Goal: Task Accomplishment & Management: Complete application form

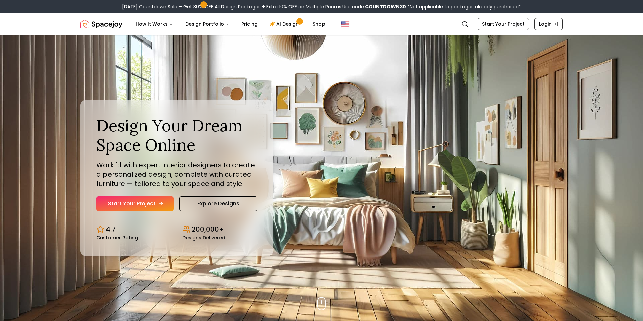
click at [134, 200] on link "Start Your Project" at bounding box center [135, 203] width 77 height 15
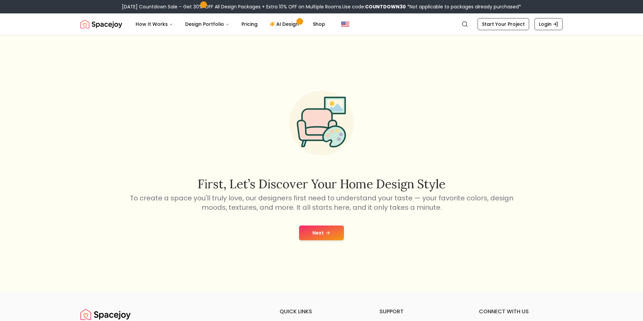
click at [327, 243] on div "Next" at bounding box center [321, 232] width 633 height 25
click at [304, 216] on div "First, let’s discover your home design style To create a space you'll truly lov…" at bounding box center [321, 163] width 643 height 257
click at [307, 222] on div "Next" at bounding box center [321, 232] width 633 height 25
click at [322, 234] on button "Next" at bounding box center [321, 233] width 45 height 15
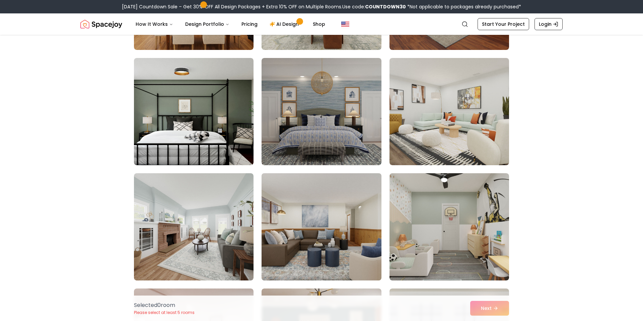
scroll to position [265, 0]
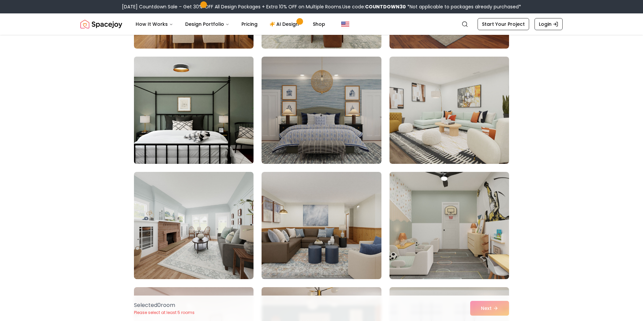
click at [244, 143] on img at bounding box center [194, 110] width 126 height 113
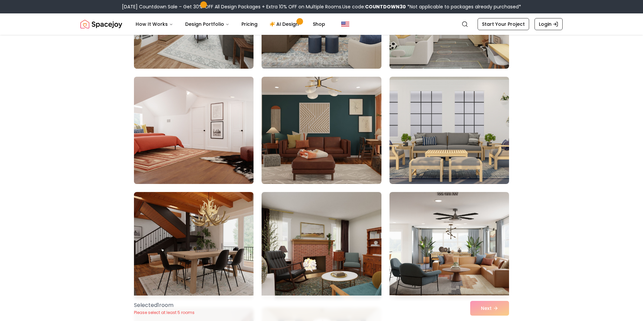
scroll to position [477, 0]
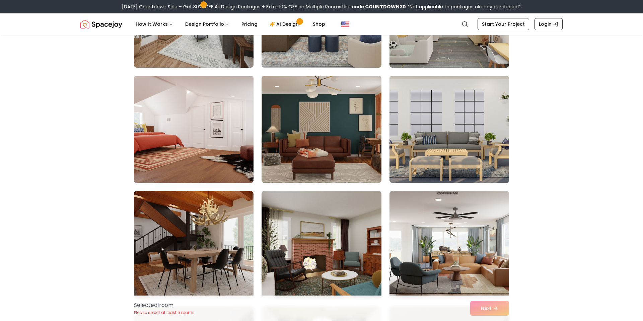
click at [204, 159] on img at bounding box center [194, 129] width 126 height 113
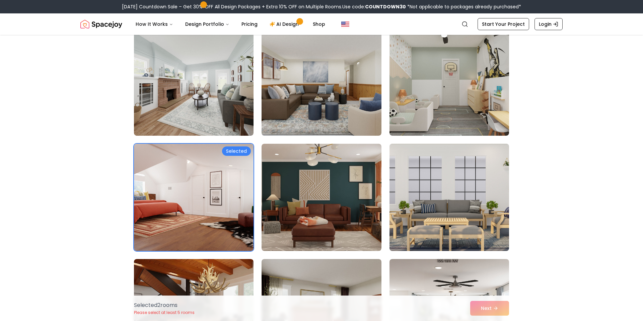
scroll to position [408, 0]
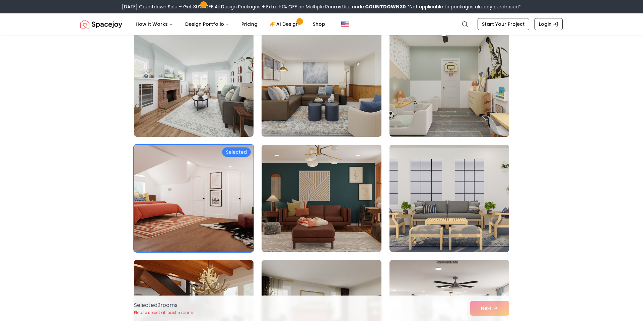
click at [473, 118] on img at bounding box center [450, 83] width 126 height 113
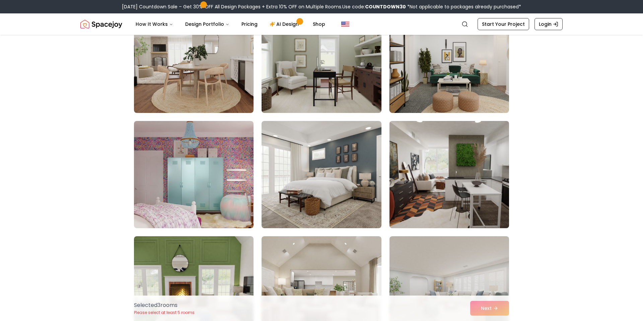
scroll to position [1474, 0]
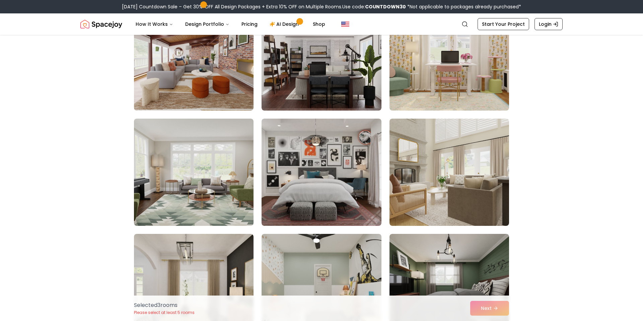
click at [357, 162] on img at bounding box center [322, 172] width 120 height 107
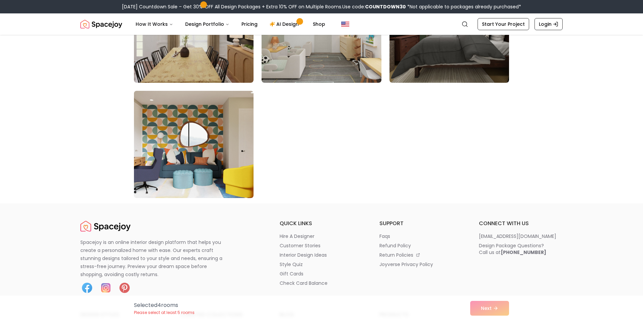
scroll to position [3806, 0]
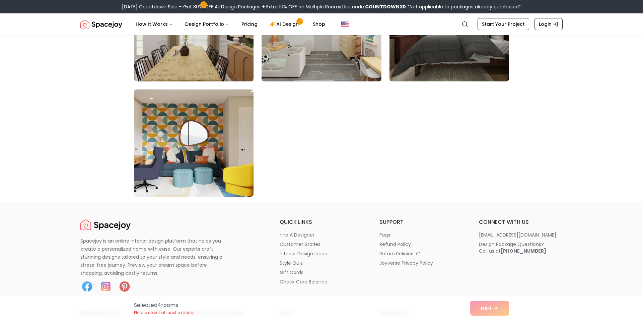
click at [219, 169] on img at bounding box center [194, 143] width 126 height 113
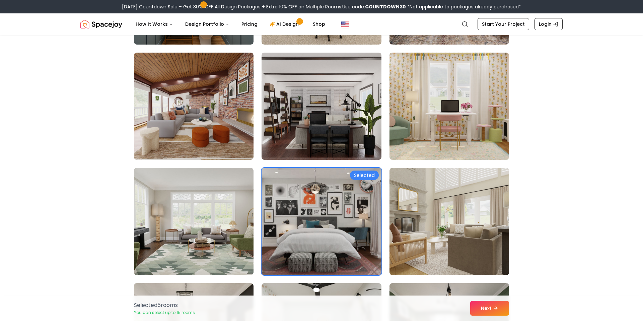
scroll to position [3496, 0]
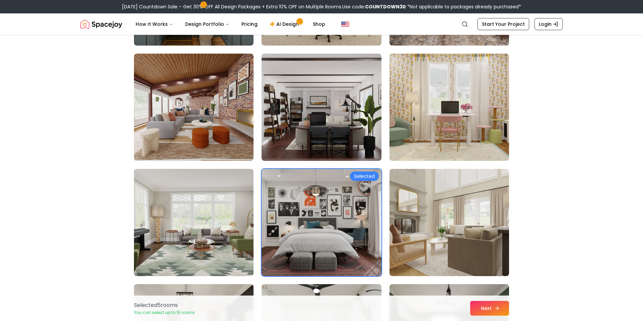
click at [474, 306] on button "Next" at bounding box center [490, 308] width 39 height 15
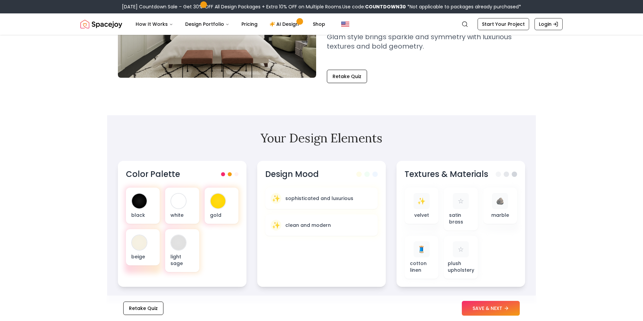
scroll to position [127, 0]
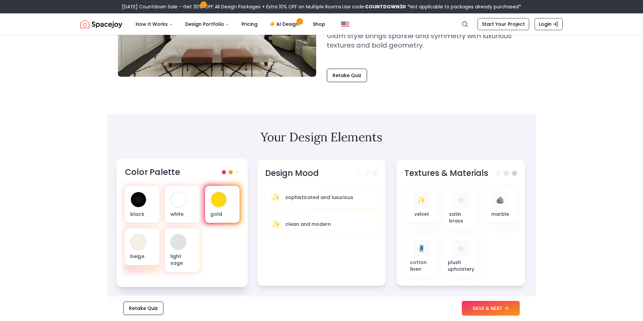
click at [235, 204] on div "gold" at bounding box center [222, 204] width 35 height 37
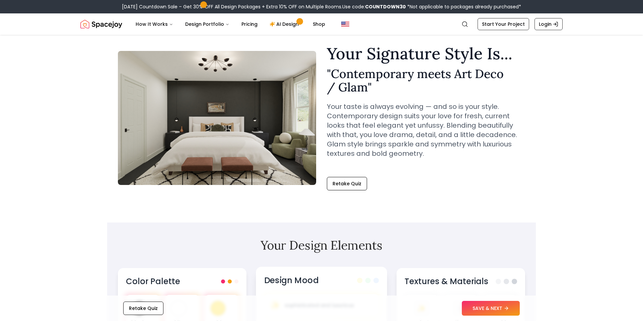
scroll to position [0, 0]
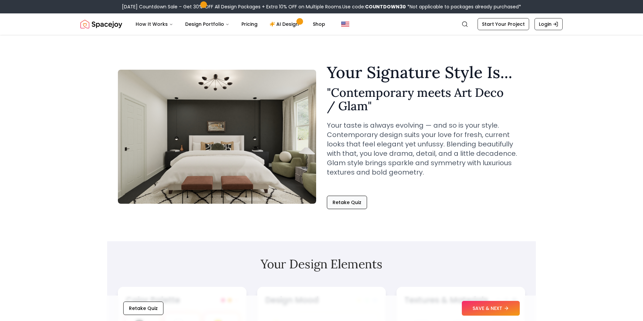
click at [351, 205] on button "Retake Quiz" at bounding box center [347, 202] width 40 height 13
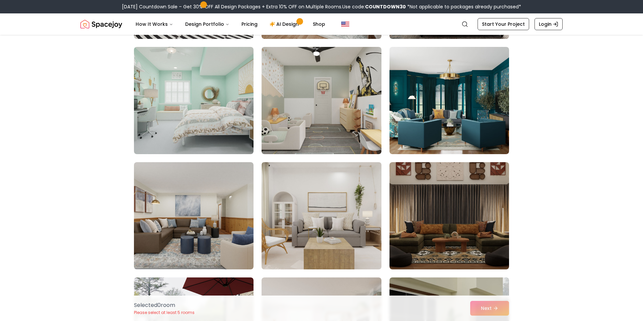
scroll to position [2342, 0]
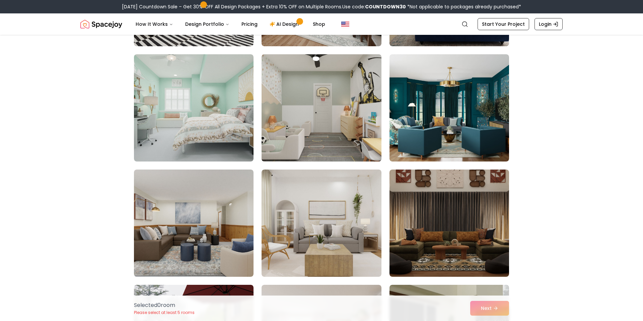
click at [315, 136] on img at bounding box center [322, 108] width 126 height 113
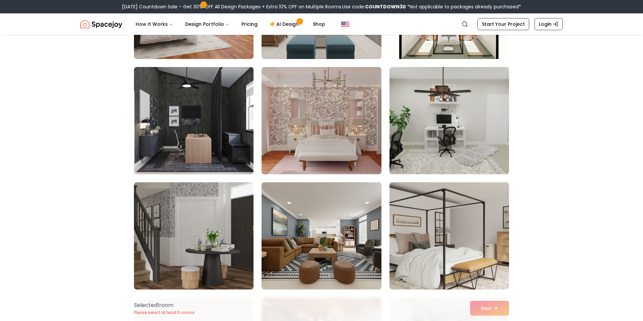
scroll to position [3472, 0]
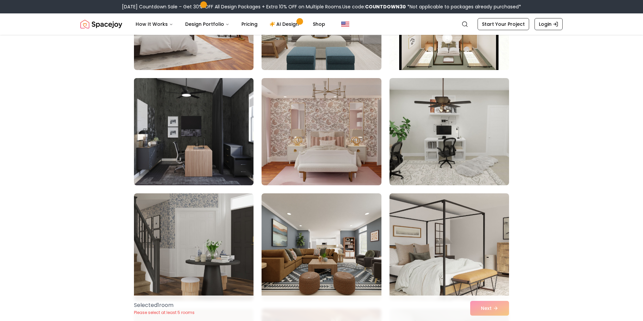
click at [233, 171] on img at bounding box center [194, 131] width 126 height 113
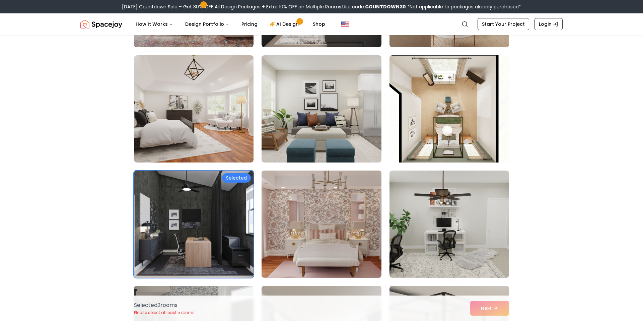
scroll to position [3378, 0]
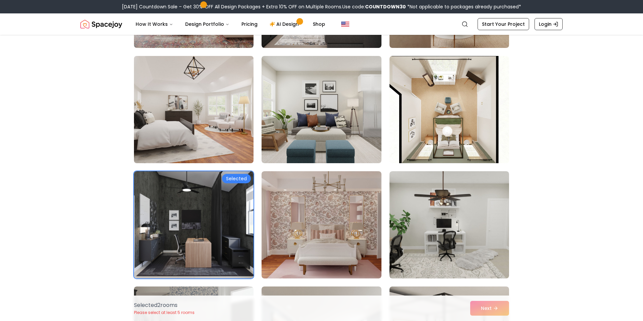
click at [225, 145] on img at bounding box center [194, 109] width 126 height 113
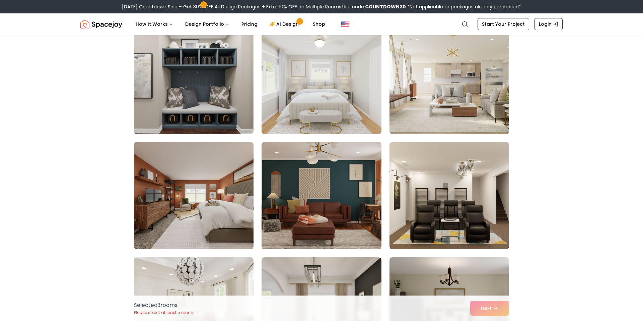
scroll to position [2945, 0]
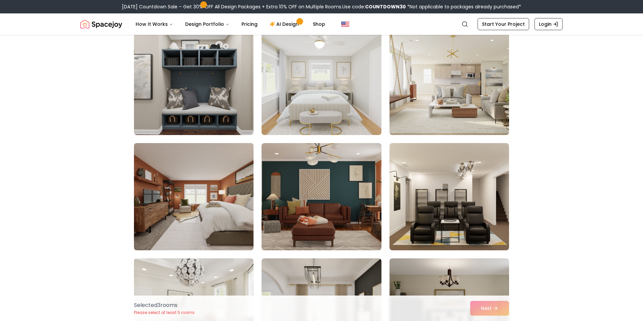
click at [180, 213] on img at bounding box center [194, 196] width 126 height 113
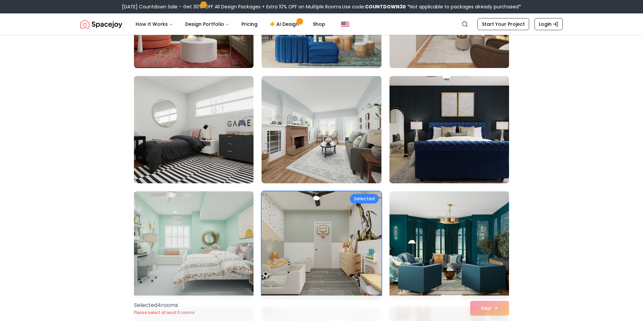
scroll to position [2202, 0]
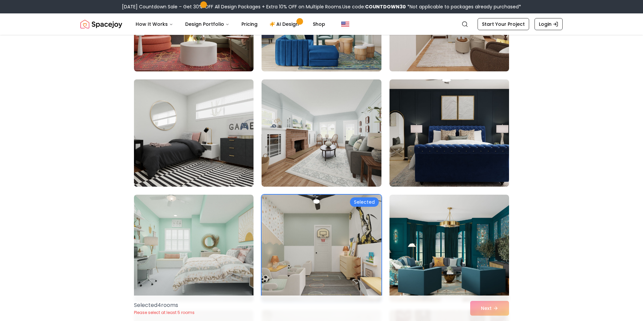
click at [174, 147] on img at bounding box center [194, 133] width 126 height 113
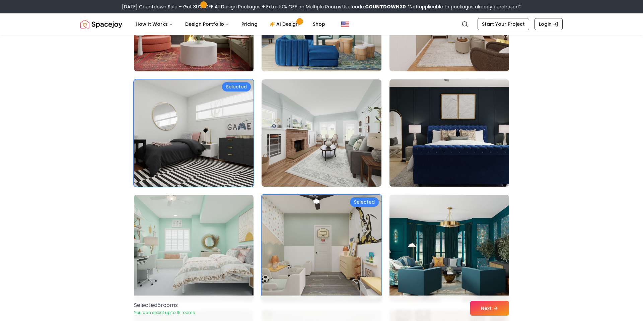
drag, startPoint x: 431, startPoint y: 156, endPoint x: 438, endPoint y: 162, distance: 9.1
click at [431, 156] on img at bounding box center [450, 133] width 126 height 113
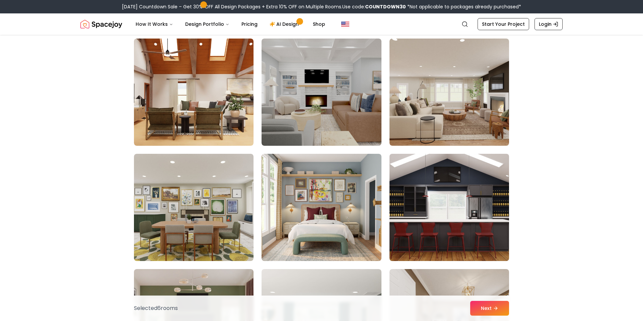
scroll to position [1895, 0]
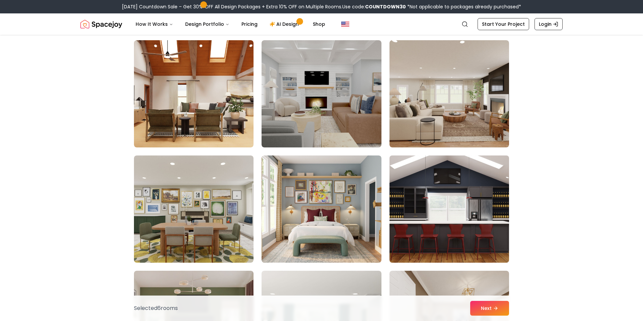
drag, startPoint x: 449, startPoint y: 211, endPoint x: 456, endPoint y: 221, distance: 11.5
click at [449, 212] on img at bounding box center [450, 209] width 126 height 113
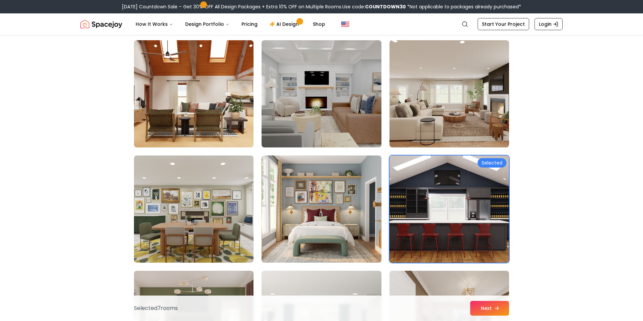
click at [488, 310] on button "Next" at bounding box center [490, 308] width 39 height 15
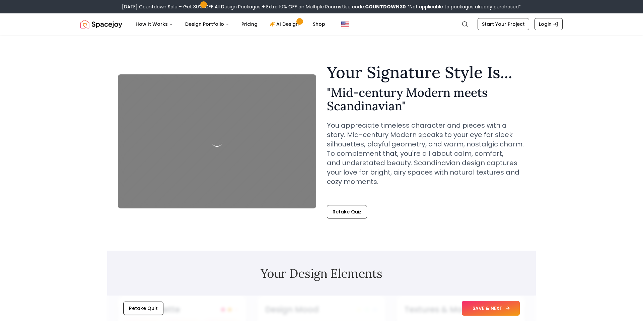
click at [494, 307] on button "SAVE & NEXT" at bounding box center [491, 308] width 58 height 15
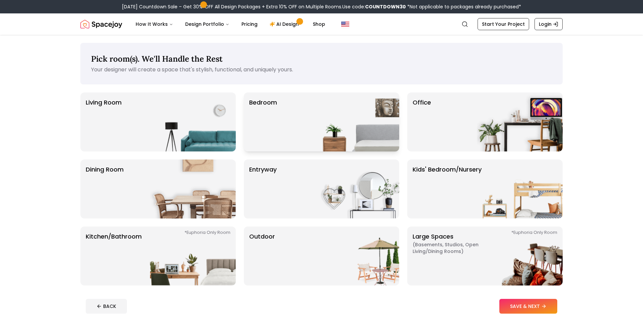
drag, startPoint x: 324, startPoint y: 145, endPoint x: 321, endPoint y: 140, distance: 5.5
click at [321, 140] on div "Living Room Bedroom Office Dining Room entryway Kids' Bedroom/Nursery *Euphoria…" at bounding box center [321, 188] width 483 height 193
click at [321, 140] on img at bounding box center [357, 121] width 86 height 59
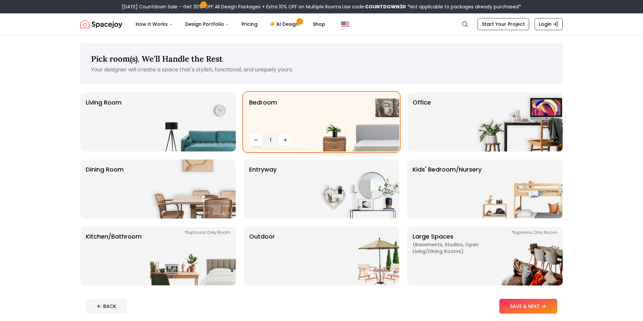
click at [262, 141] on button "Decrease quantity" at bounding box center [255, 140] width 13 height 12
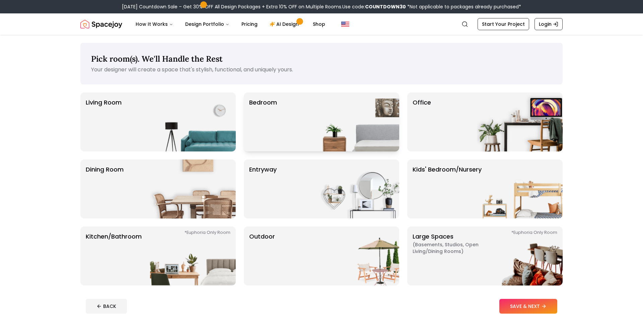
click at [322, 134] on img at bounding box center [357, 121] width 86 height 59
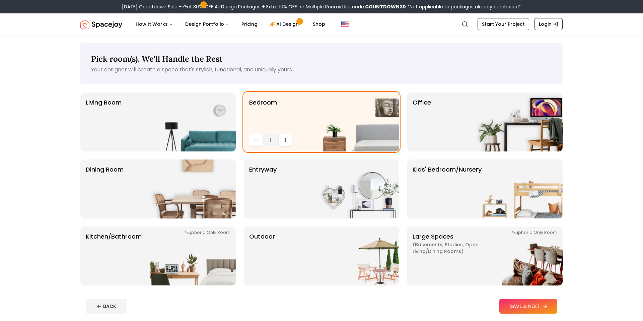
click at [544, 309] on button "SAVE & NEXT" at bounding box center [529, 306] width 58 height 15
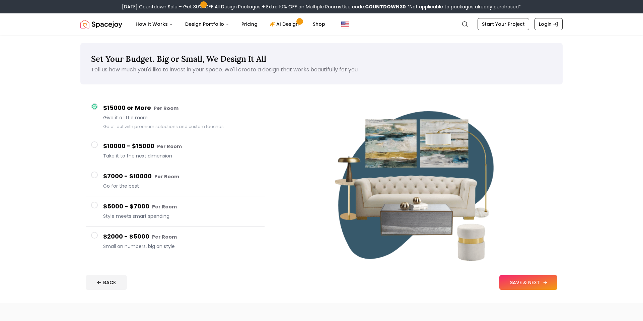
click at [537, 285] on button "SAVE & NEXT" at bounding box center [529, 282] width 58 height 15
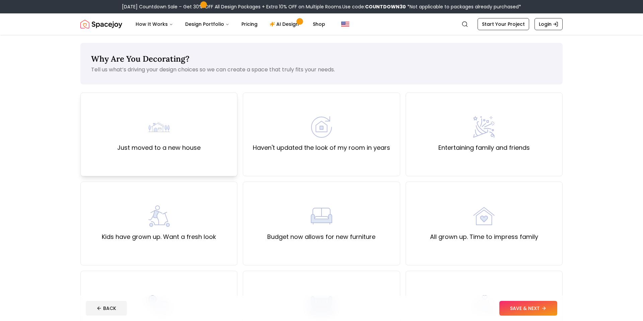
click at [161, 146] on label "Just moved to a new house" at bounding box center [158, 147] width 83 height 9
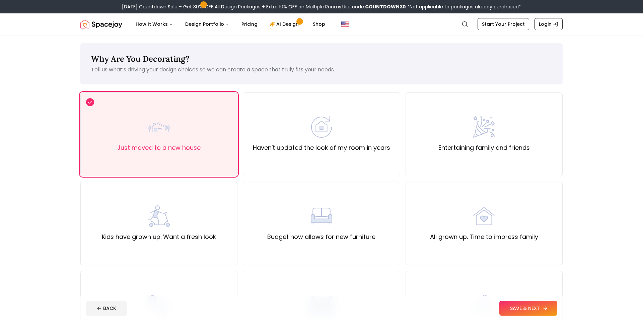
click at [537, 310] on button "SAVE & NEXT" at bounding box center [529, 308] width 58 height 15
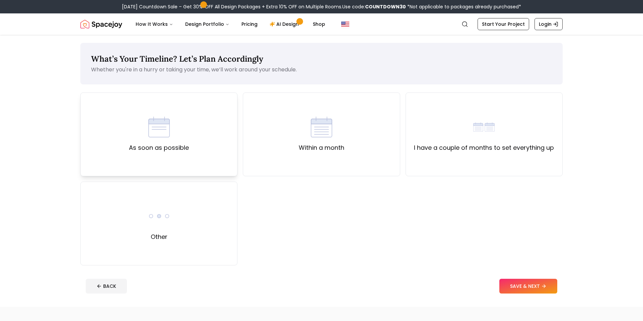
click at [193, 172] on div "As soon as possible" at bounding box center [158, 134] width 157 height 84
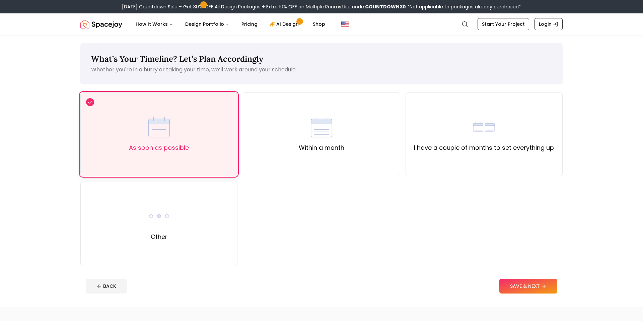
click at [193, 172] on div "As soon as possible" at bounding box center [158, 134] width 157 height 84
click at [533, 288] on button "SAVE & NEXT" at bounding box center [529, 286] width 58 height 15
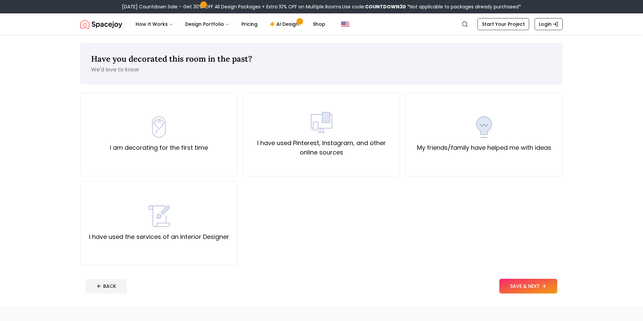
drag, startPoint x: 487, startPoint y: 164, endPoint x: 491, endPoint y: 180, distance: 16.4
click at [487, 164] on div "My friends/family have helped me with ideas" at bounding box center [484, 134] width 157 height 84
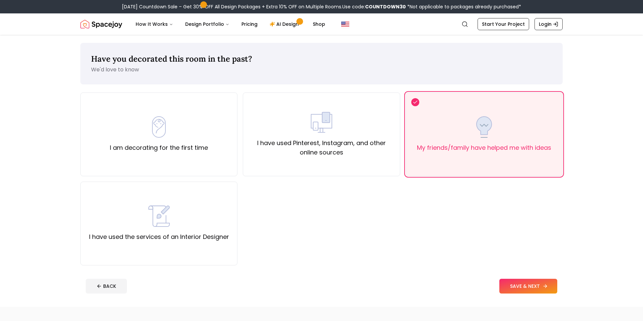
click at [525, 284] on button "SAVE & NEXT" at bounding box center [529, 286] width 58 height 15
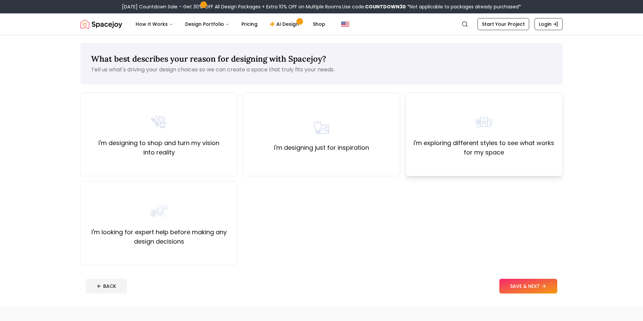
click at [419, 171] on div "I'm exploring different styles to see what works for my space" at bounding box center [484, 134] width 157 height 84
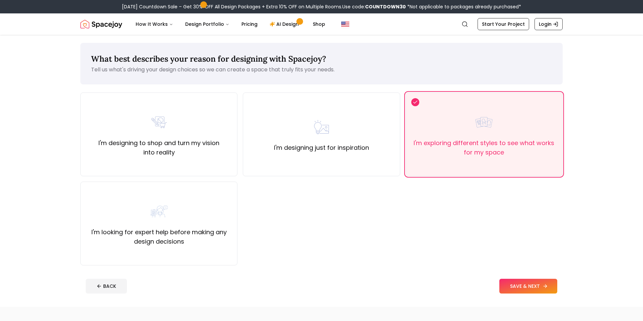
click at [528, 284] on button "SAVE & NEXT" at bounding box center [529, 286] width 58 height 15
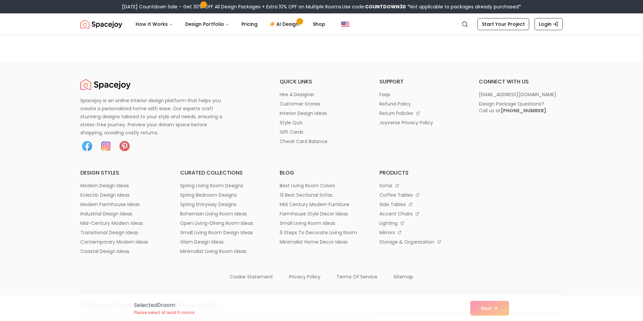
scroll to position [513, 0]
